Goal: Navigation & Orientation: Understand site structure

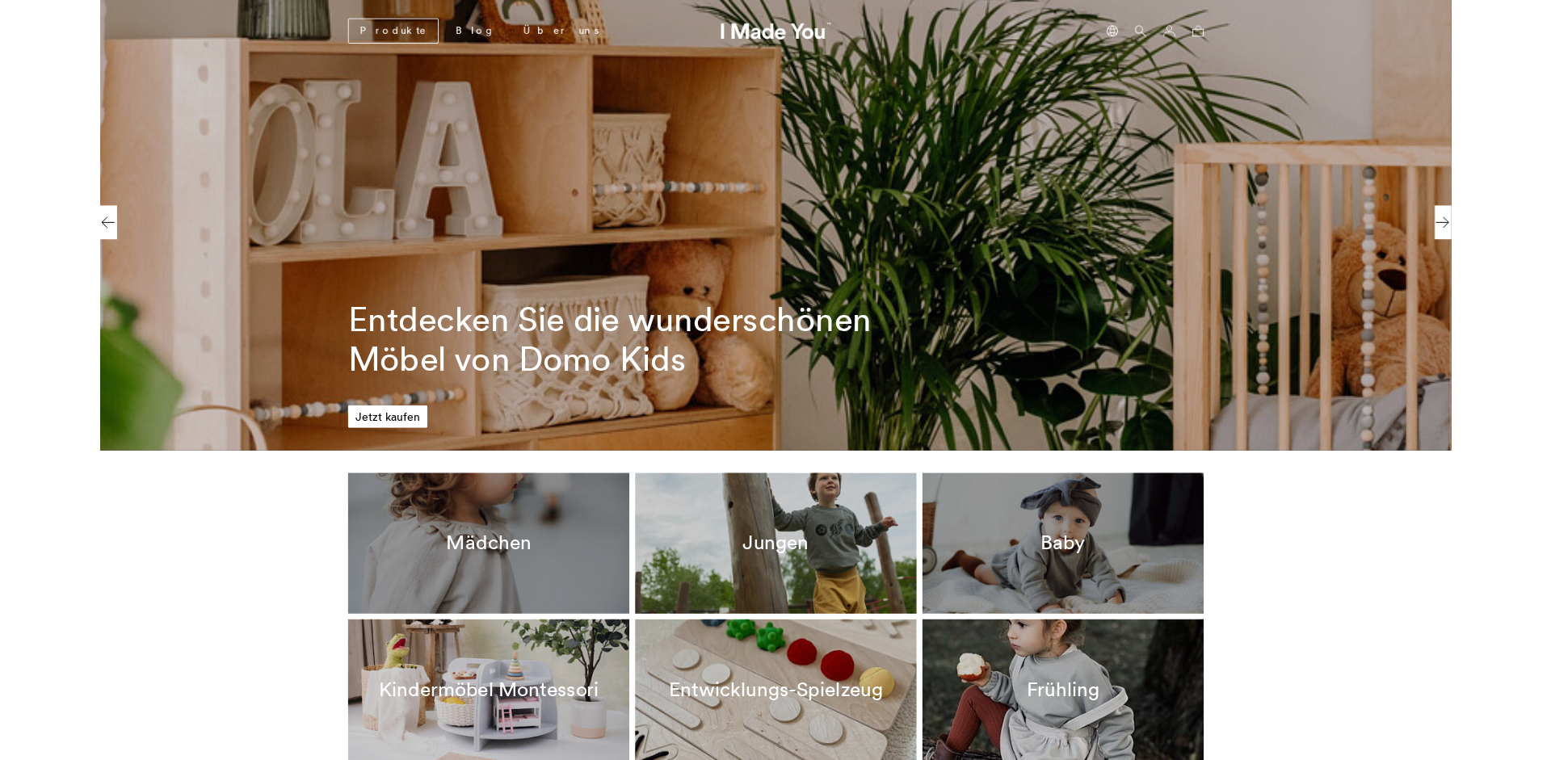
scroll to position [0, 742]
